Goal: Check status: Check status

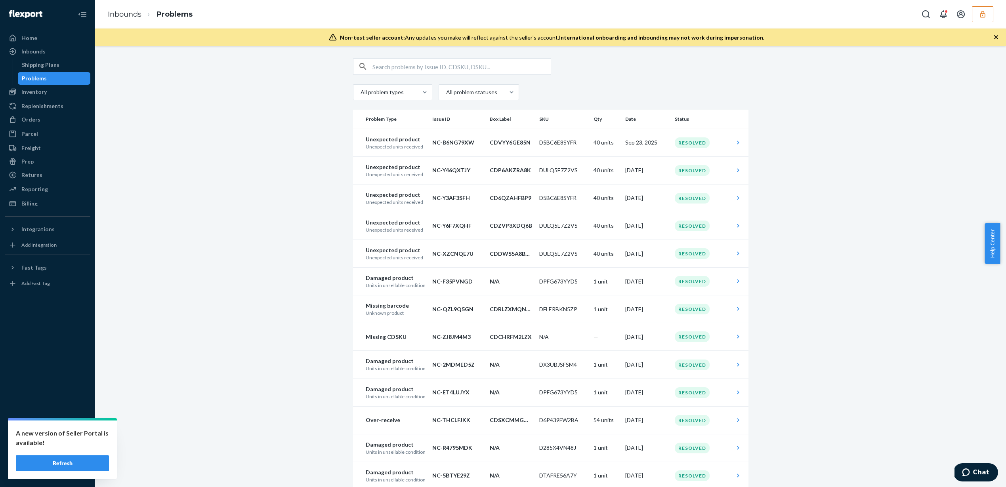
click at [68, 459] on button "Refresh" at bounding box center [62, 464] width 93 height 16
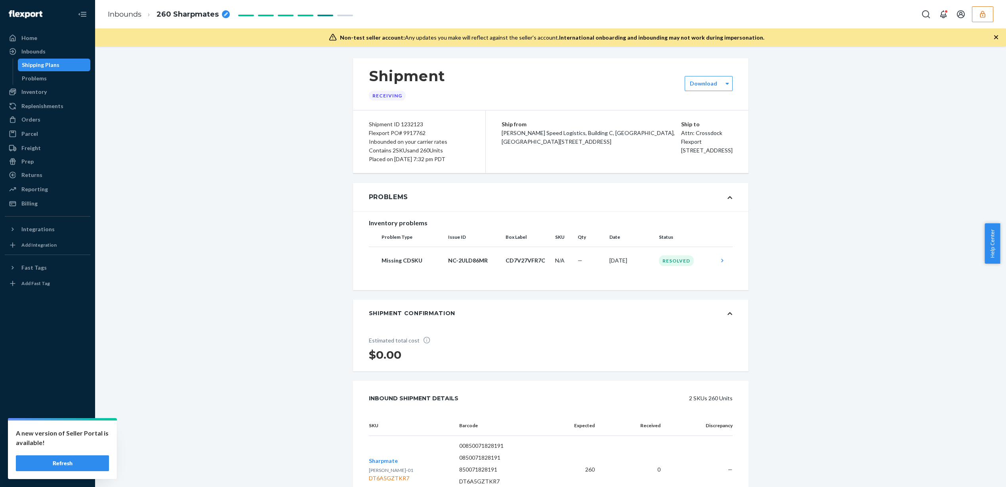
scroll to position [143, 0]
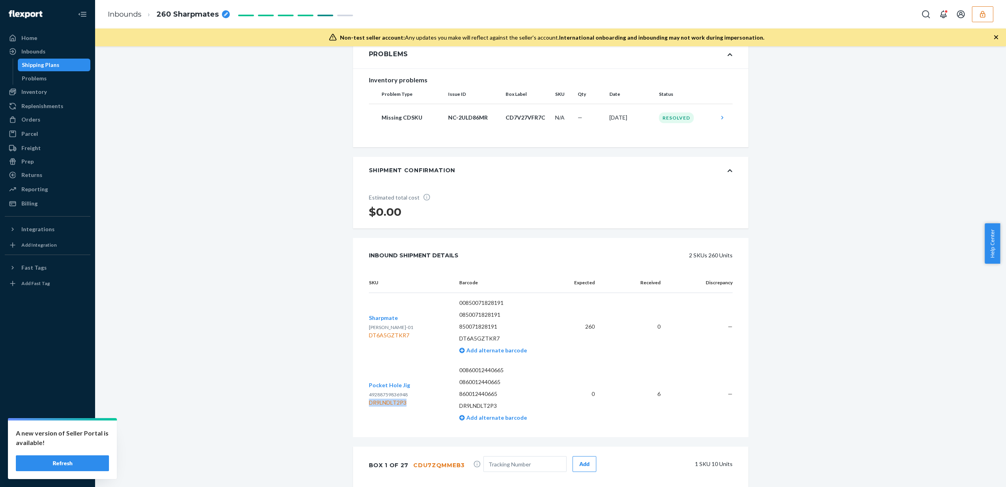
click at [63, 466] on button "Refresh" at bounding box center [62, 464] width 93 height 16
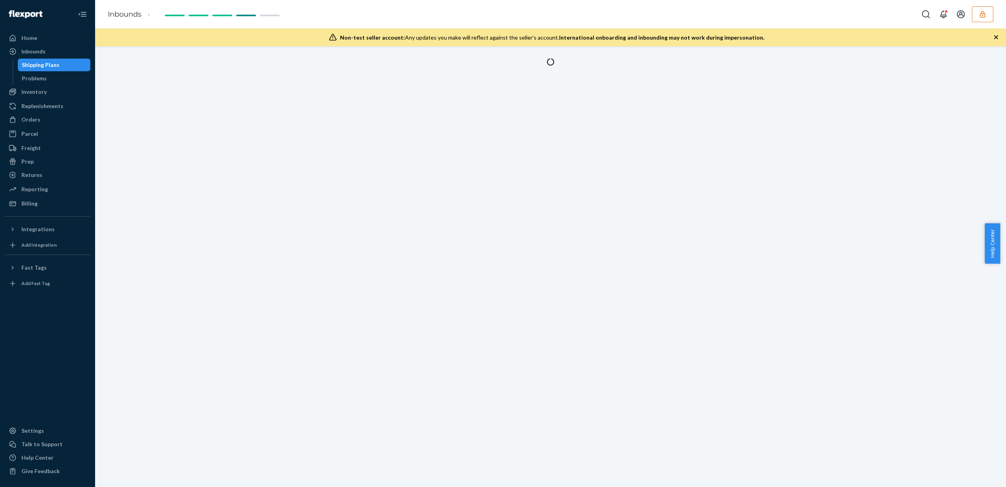
click at [988, 15] on button "button" at bounding box center [982, 14] width 21 height 16
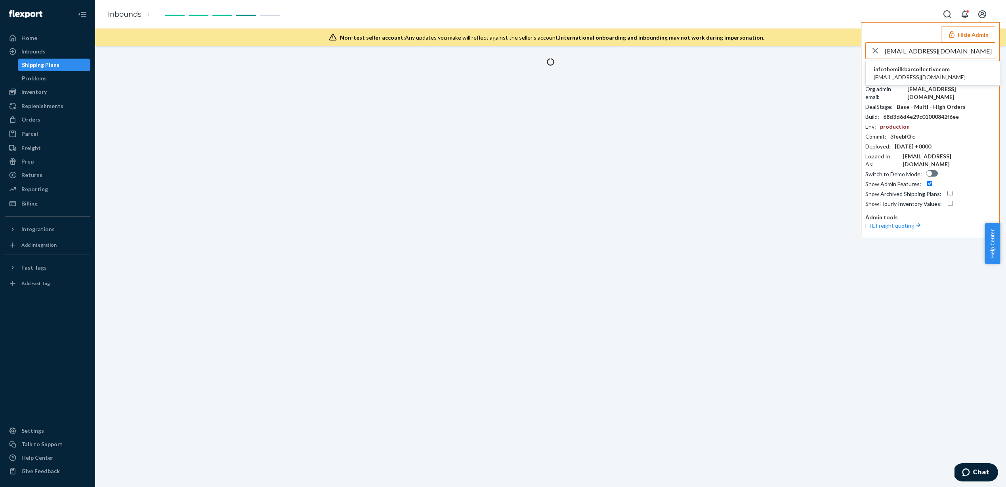
type input "[EMAIL_ADDRESS][DOMAIN_NAME]"
click at [916, 73] on span "[EMAIL_ADDRESS][DOMAIN_NAME]" at bounding box center [920, 77] width 92 height 8
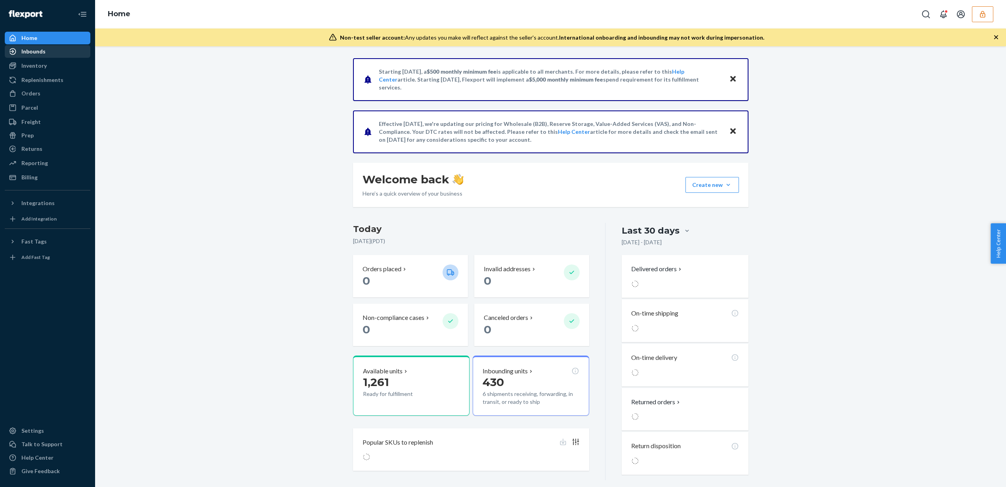
click at [50, 53] on div "Inbounds" at bounding box center [48, 51] width 84 height 11
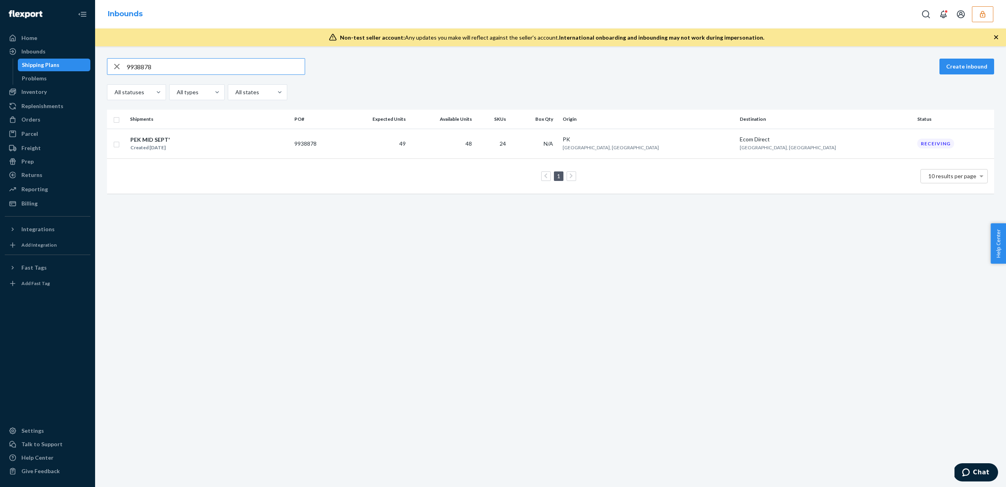
type input "9938878"
click at [409, 130] on td "49" at bounding box center [374, 144] width 69 height 30
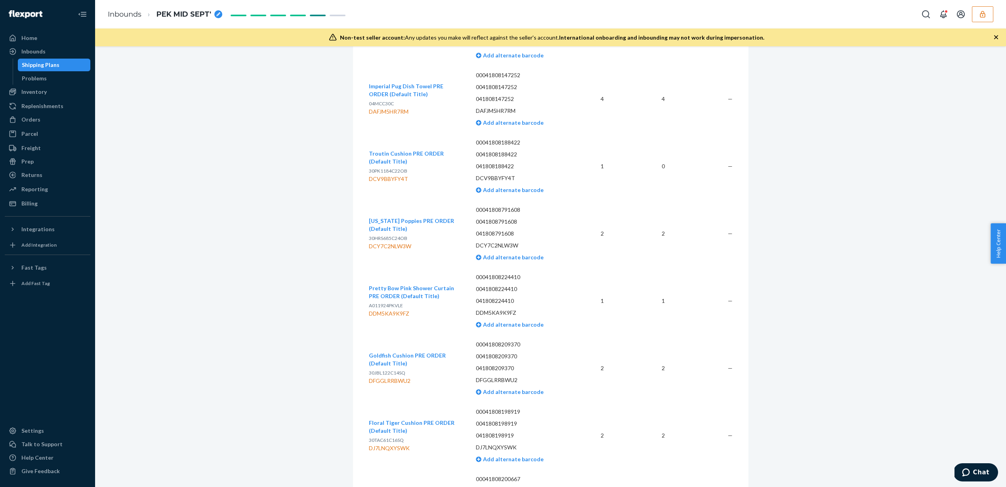
scroll to position [604, 0]
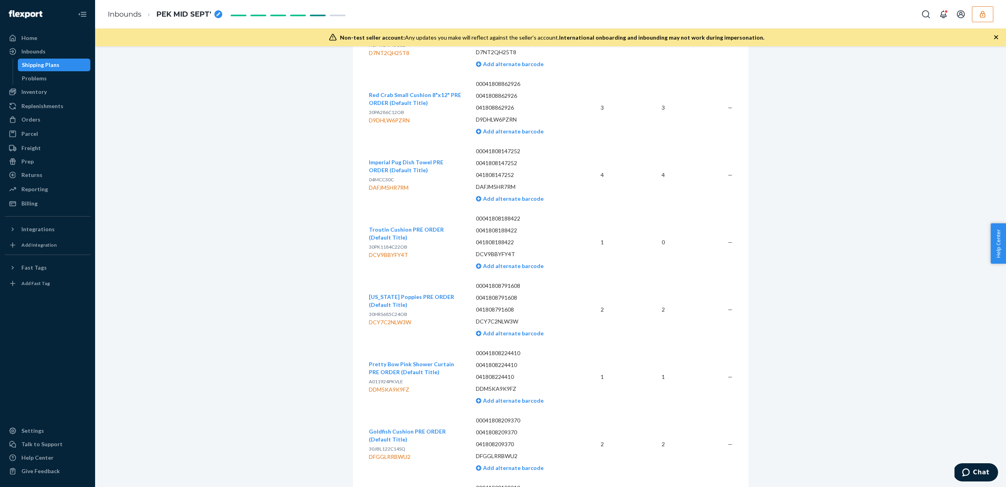
drag, startPoint x: 405, startPoint y: 229, endPoint x: 425, endPoint y: 224, distance: 20.5
click at [425, 224] on td "Troutin Cushion PRE ORDER (Default Title) 30PK1184C22OB DCV9BBYFY4T" at bounding box center [419, 242] width 101 height 67
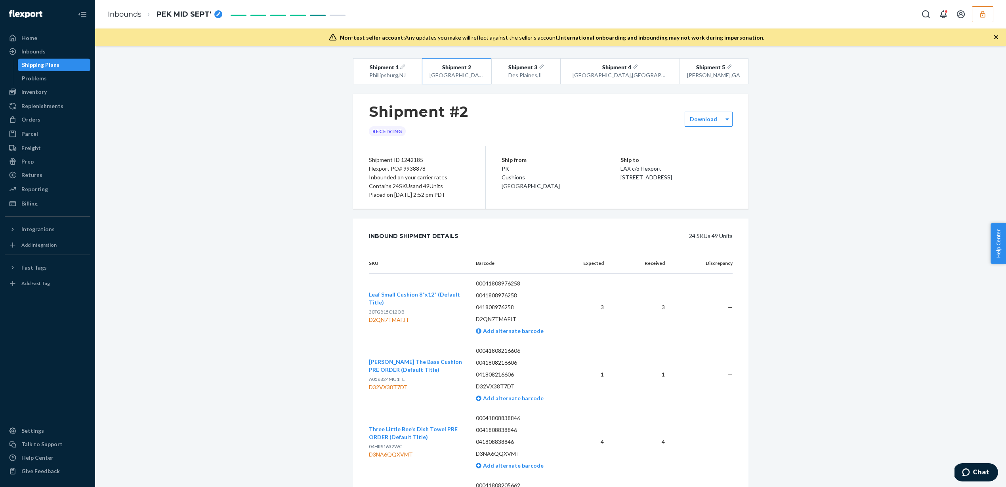
click at [43, 65] on div "Shipping Plans" at bounding box center [41, 65] width 38 height 8
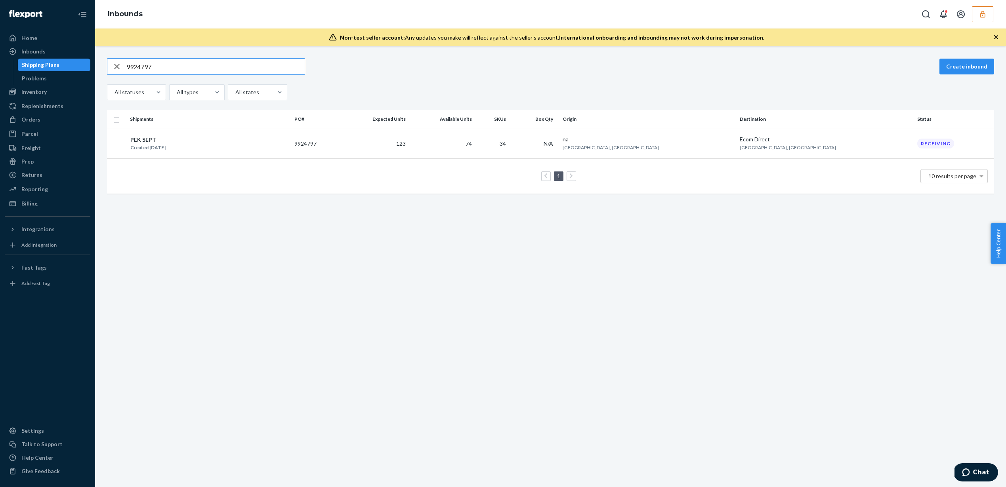
type input "9924797"
